Goal: Find specific page/section: Find specific page/section

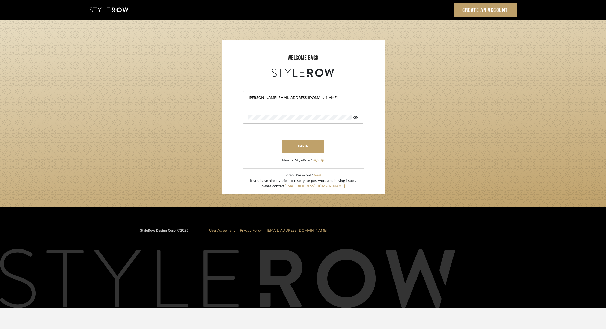
click at [300, 147] on button "sign in" at bounding box center [302, 146] width 41 height 12
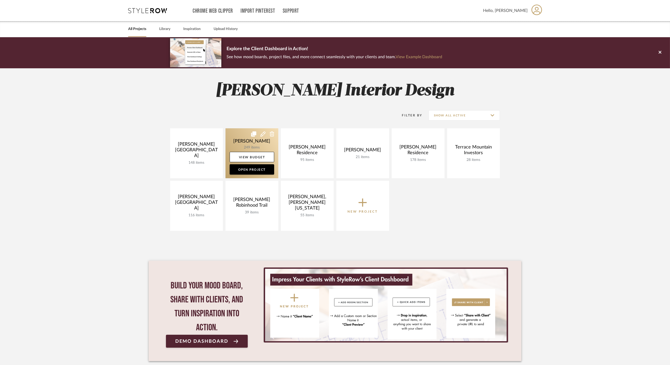
click at [244, 146] on link at bounding box center [251, 153] width 53 height 50
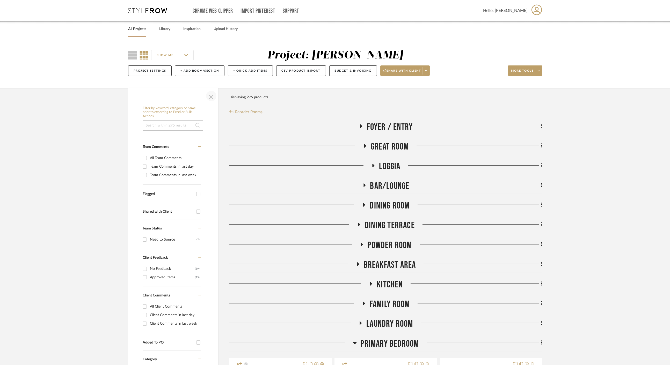
click at [213, 96] on span "button" at bounding box center [211, 96] width 12 height 12
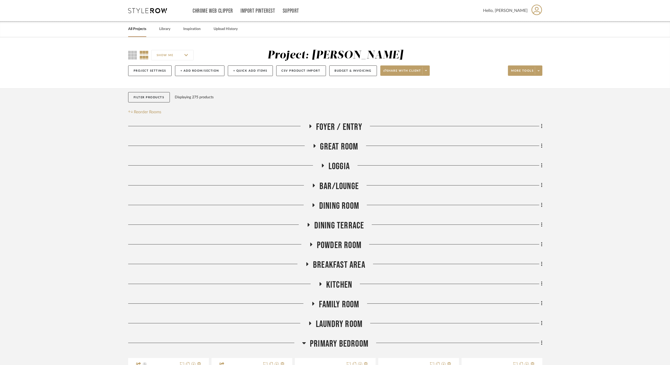
click at [338, 203] on span "Dining Room" at bounding box center [339, 206] width 40 height 11
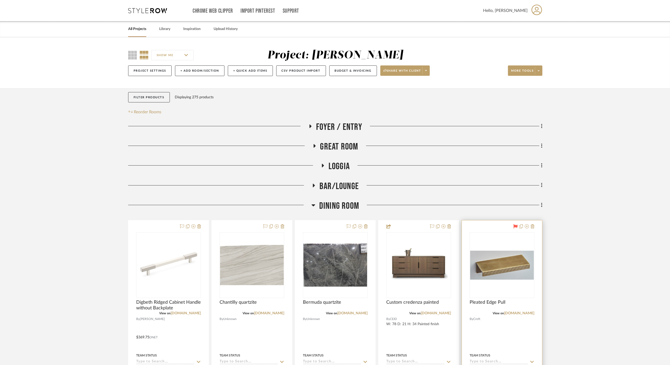
scroll to position [115, 0]
